Goal: Download file/media

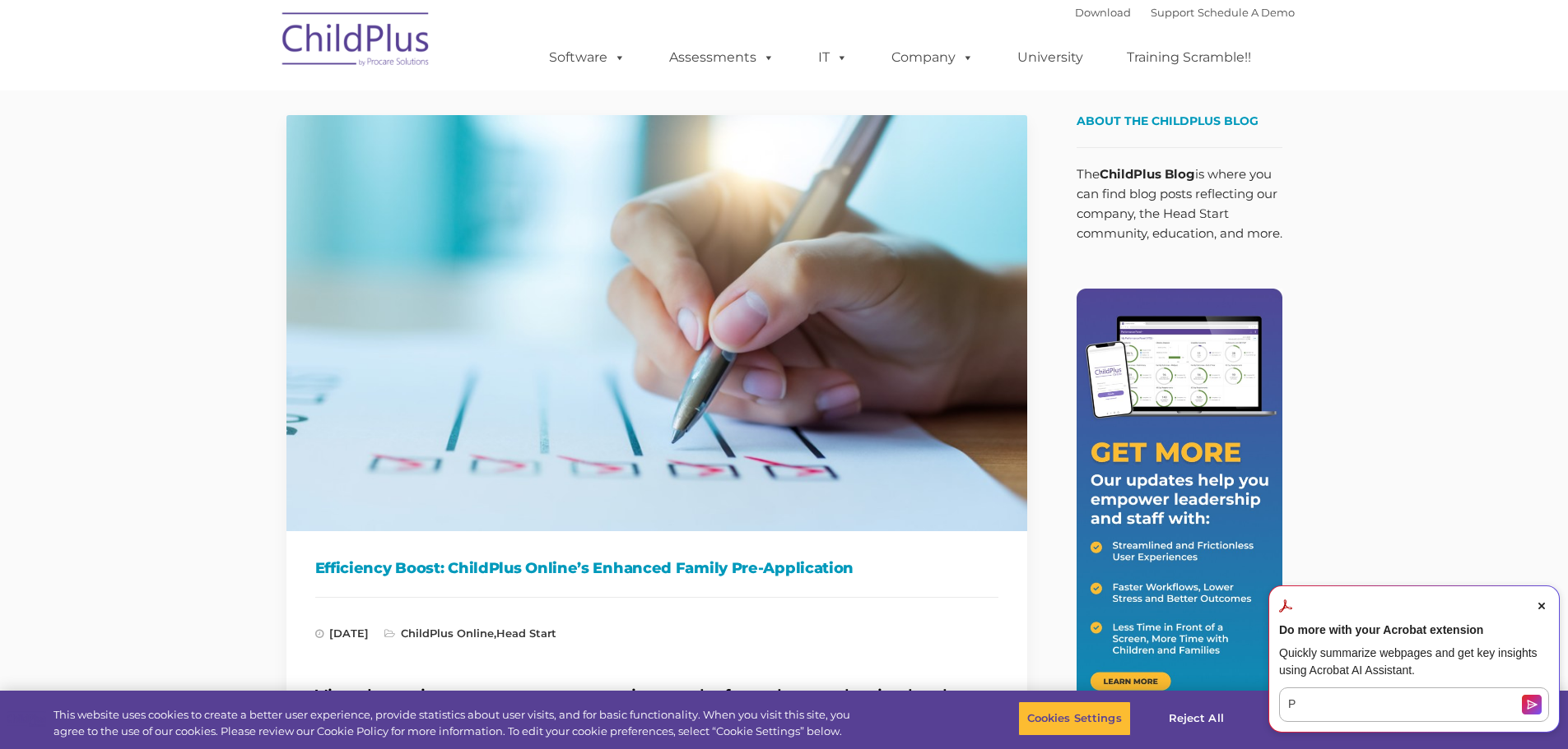
click at [1543, 610] on span "Close Acrobat AI Assistant Dialog" at bounding box center [1540, 605] width 15 height 15
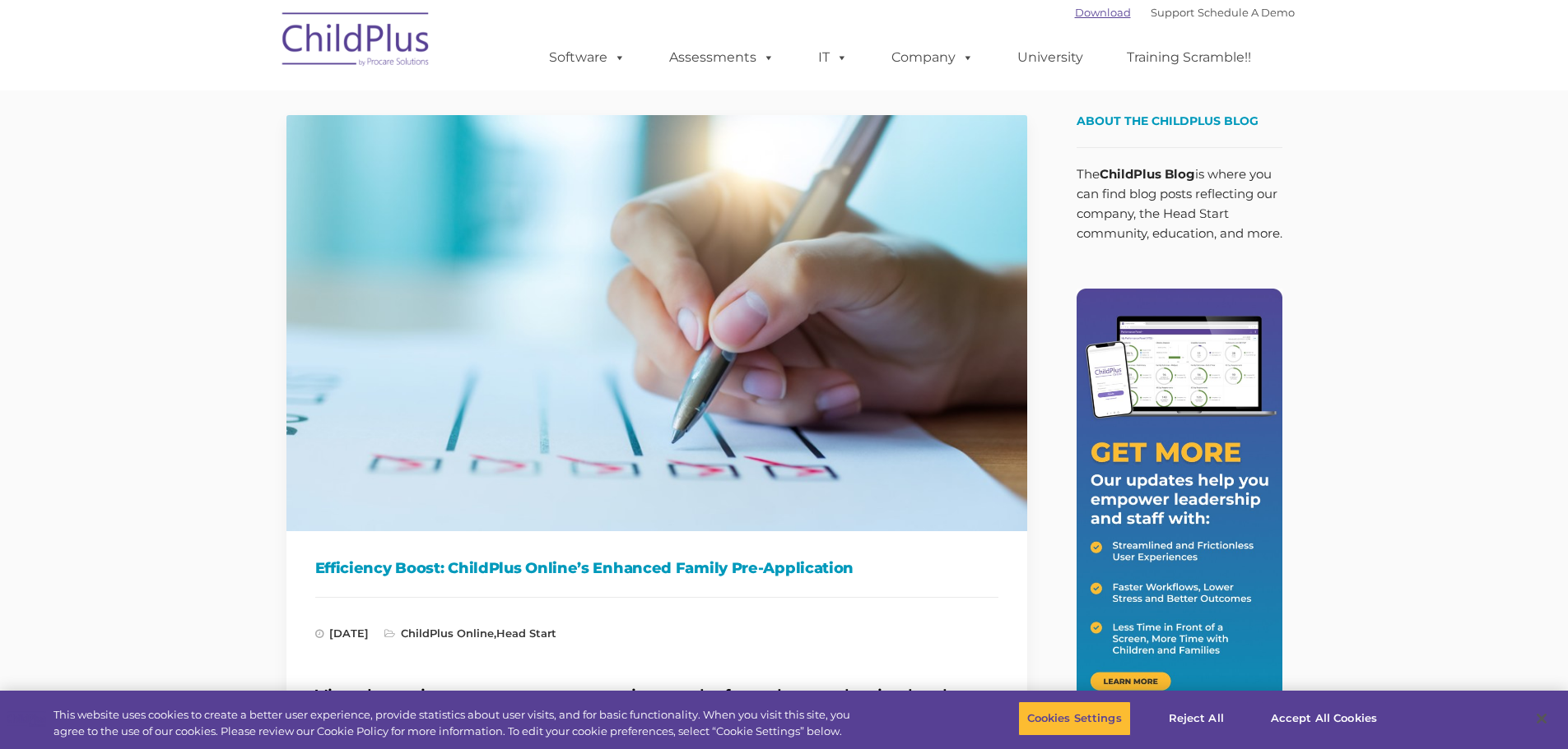
click at [1076, 10] on link "Download" at bounding box center [1103, 12] width 56 height 13
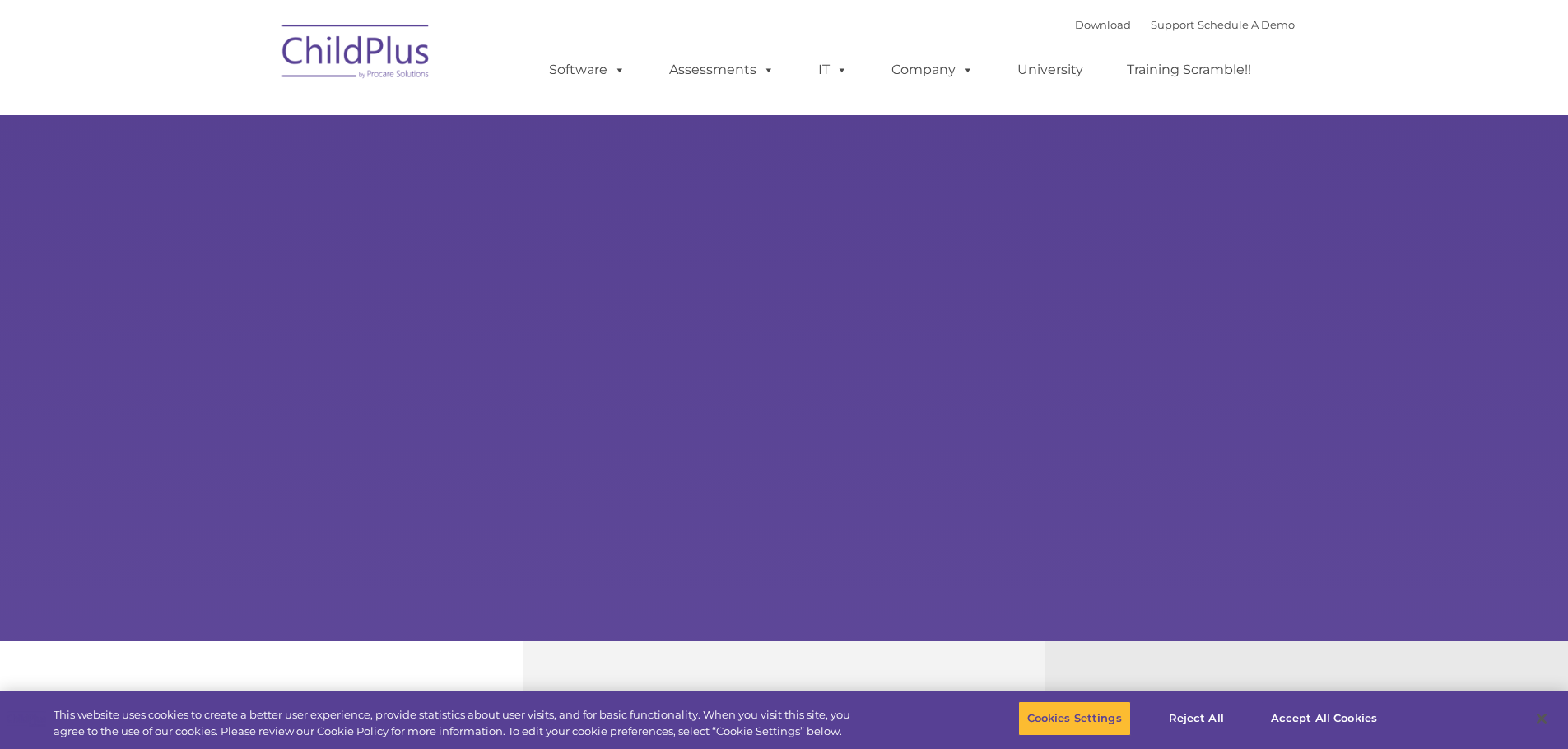
type input ""
select select "MEDIUM"
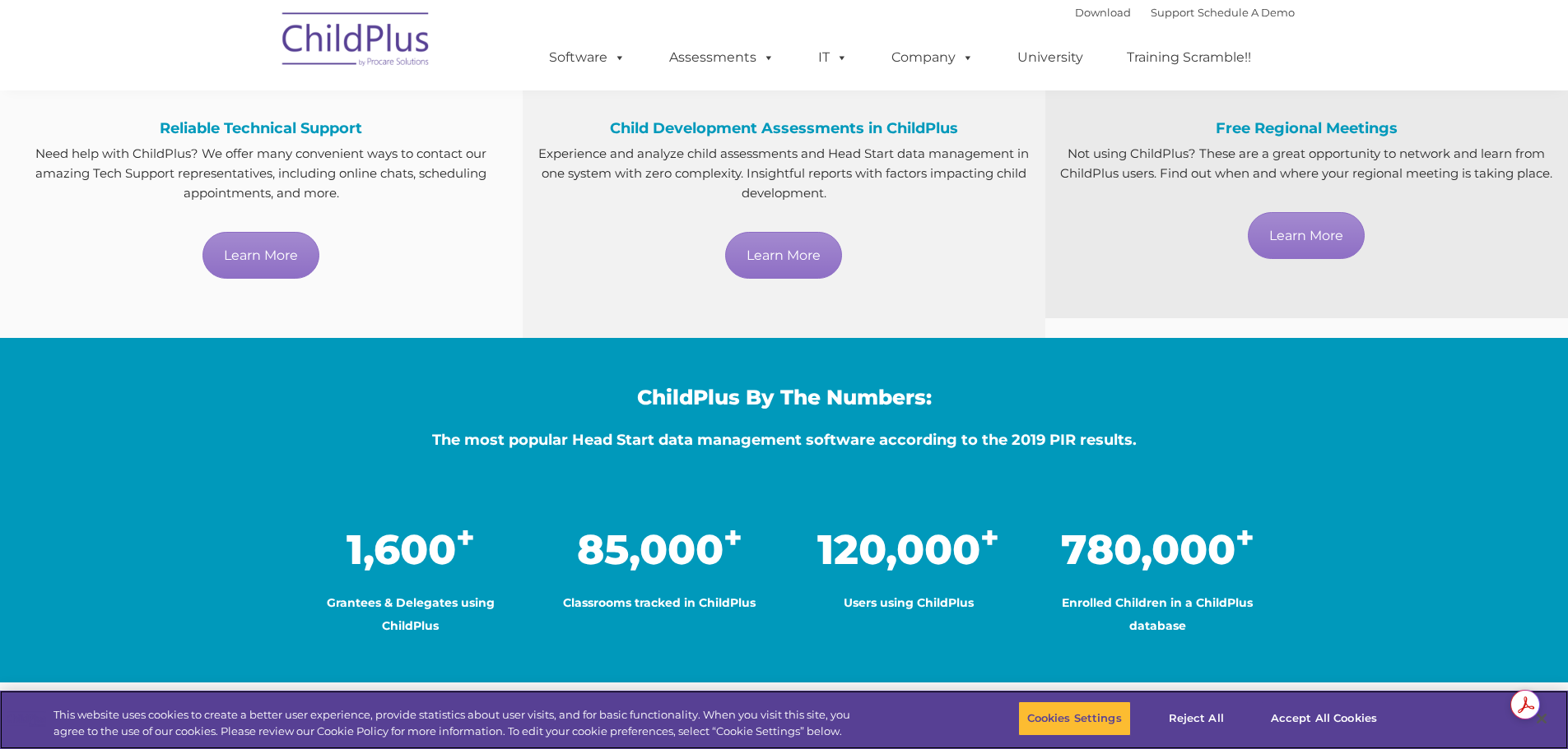
scroll to position [1005, 0]
